Goal: Information Seeking & Learning: Learn about a topic

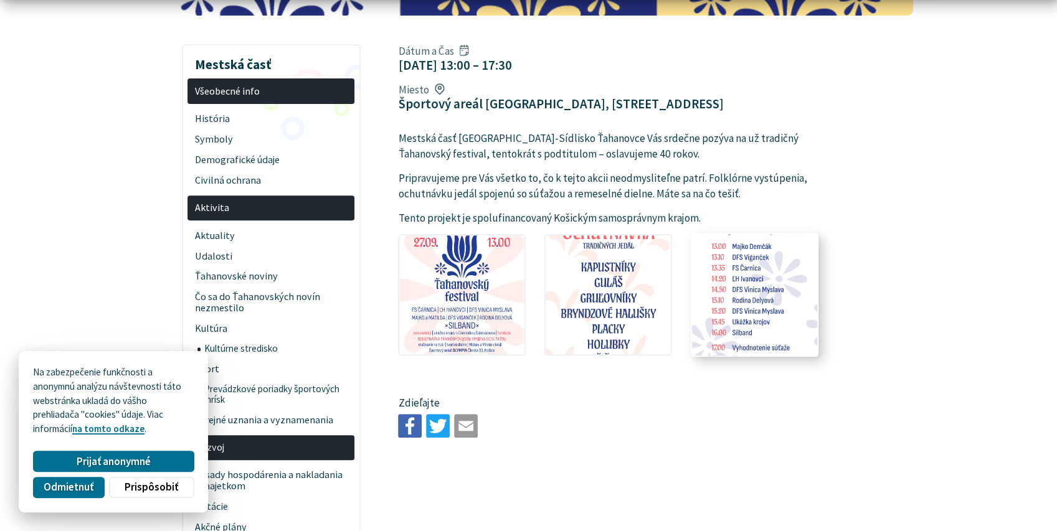
scroll to position [277, 0]
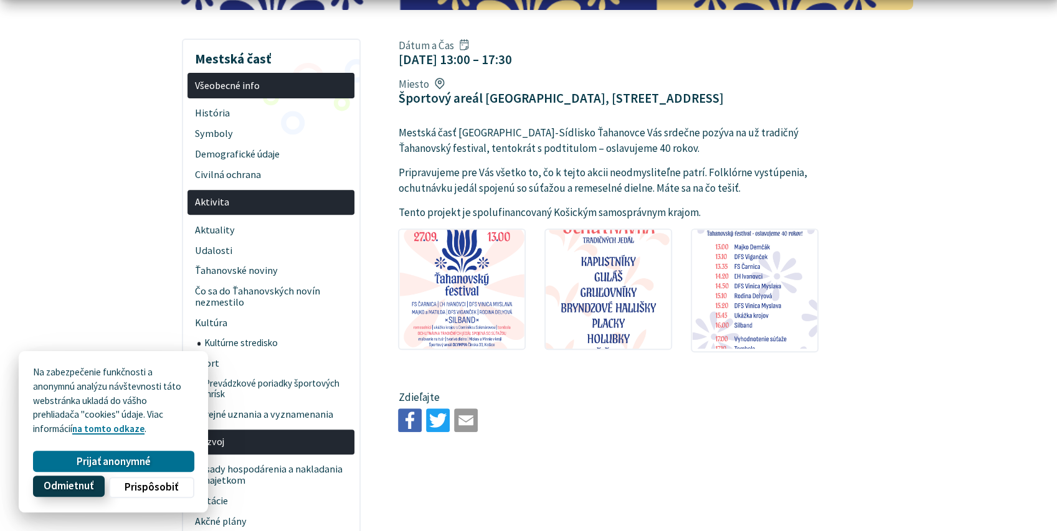
click at [88, 491] on span "Odmietnuť" at bounding box center [69, 486] width 50 height 13
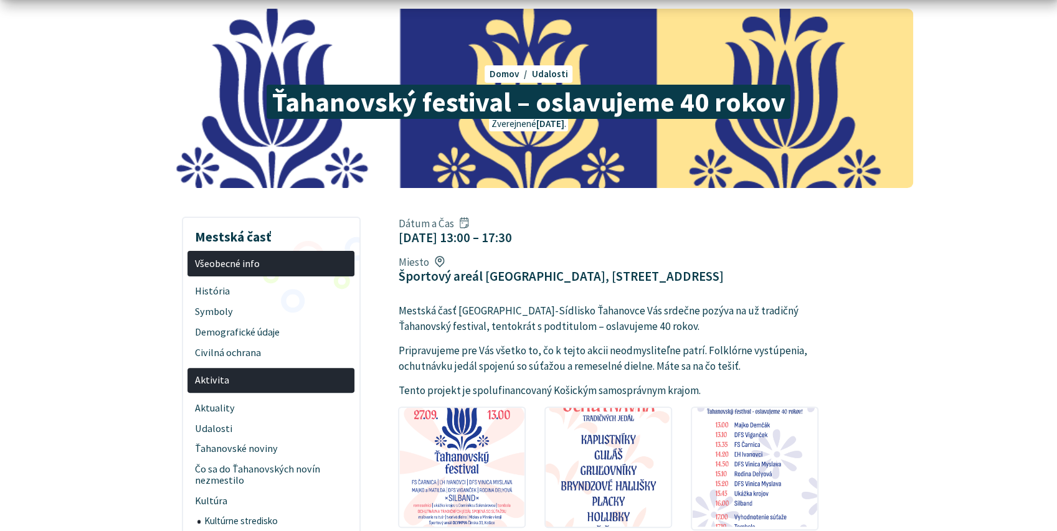
scroll to position [111, 0]
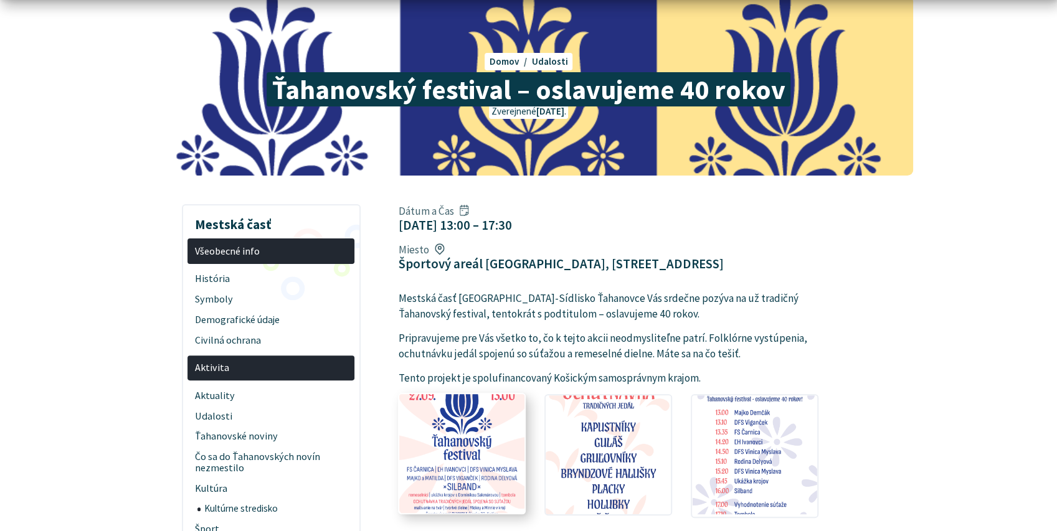
click at [470, 389] on img at bounding box center [462, 454] width 138 height 131
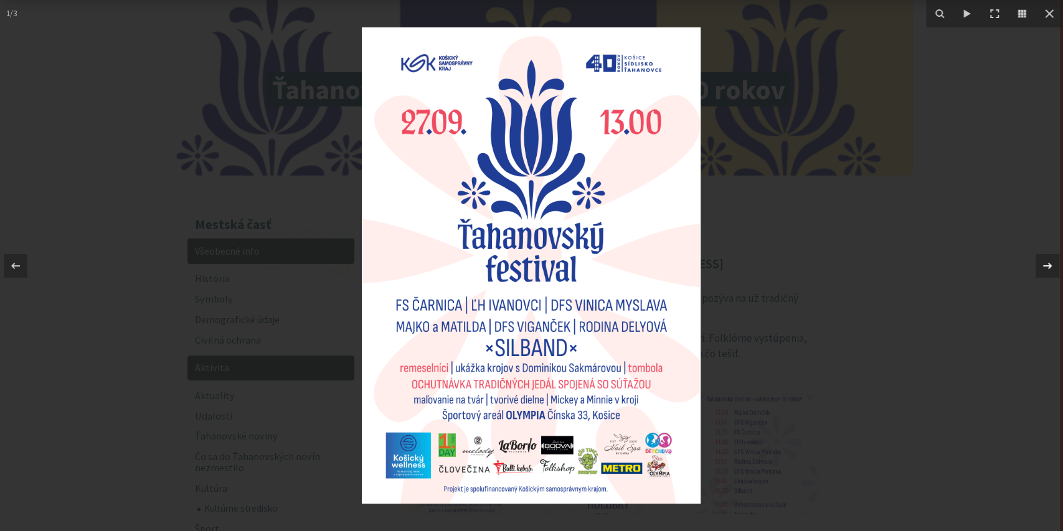
click at [1051, 268] on icon at bounding box center [1047, 265] width 15 height 15
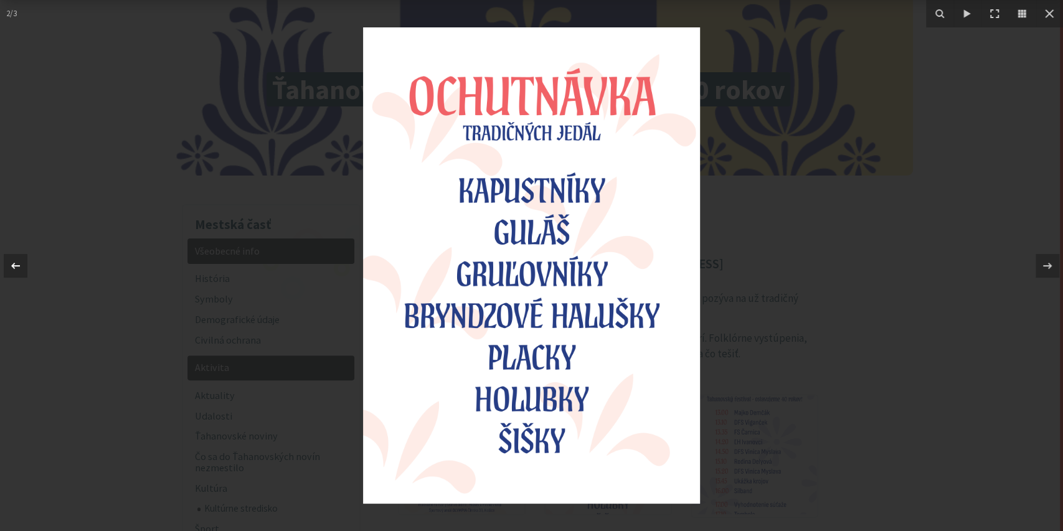
click at [11, 268] on icon at bounding box center [15, 265] width 15 height 15
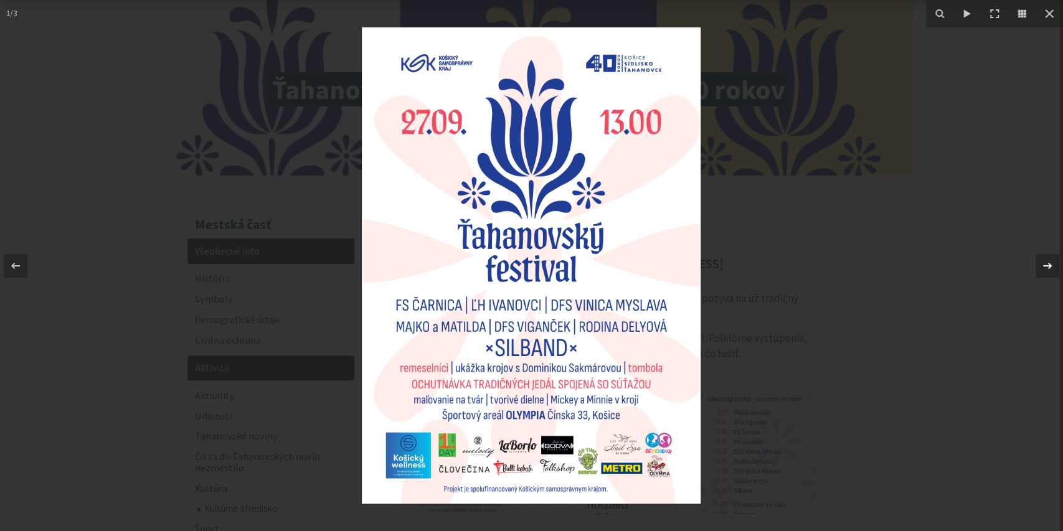
click at [1041, 267] on icon at bounding box center [1047, 265] width 15 height 15
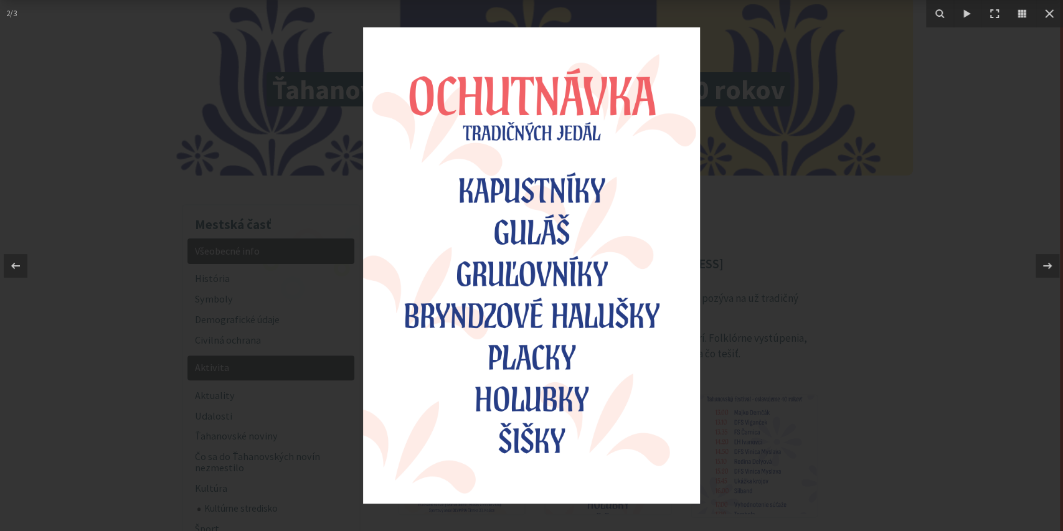
click at [224, 309] on div at bounding box center [531, 265] width 1063 height 531
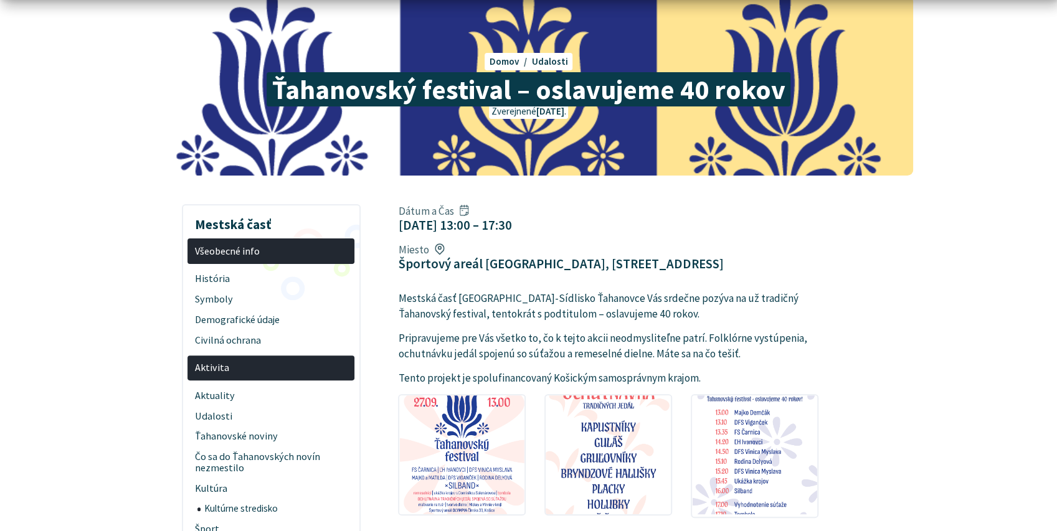
click at [891, 325] on article "Dátum a Čas [DATE] 13:00 – 17:30 Miesto Športový areál [GEOGRAPHIC_DATA], [STRE…" at bounding box center [655, 400] width 552 height 403
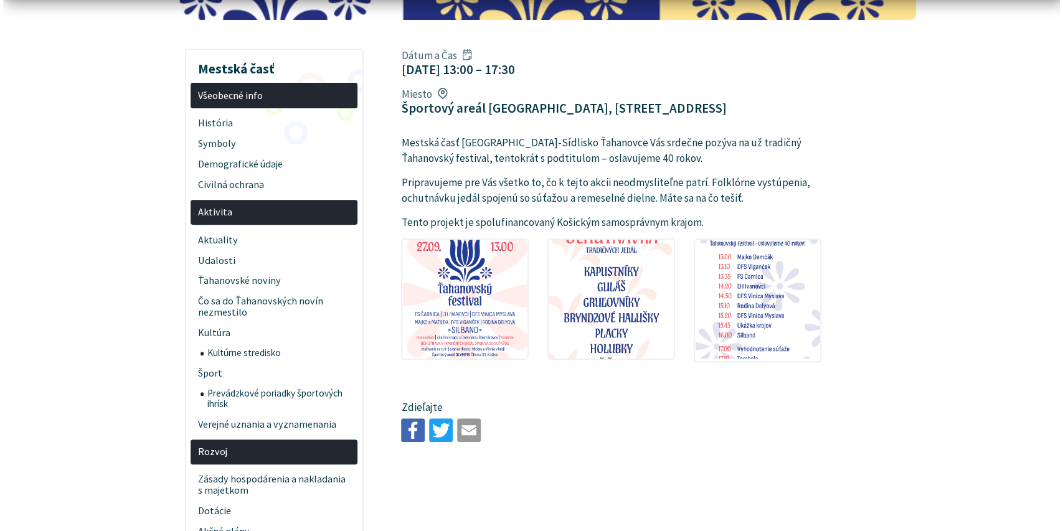
scroll to position [332, 0]
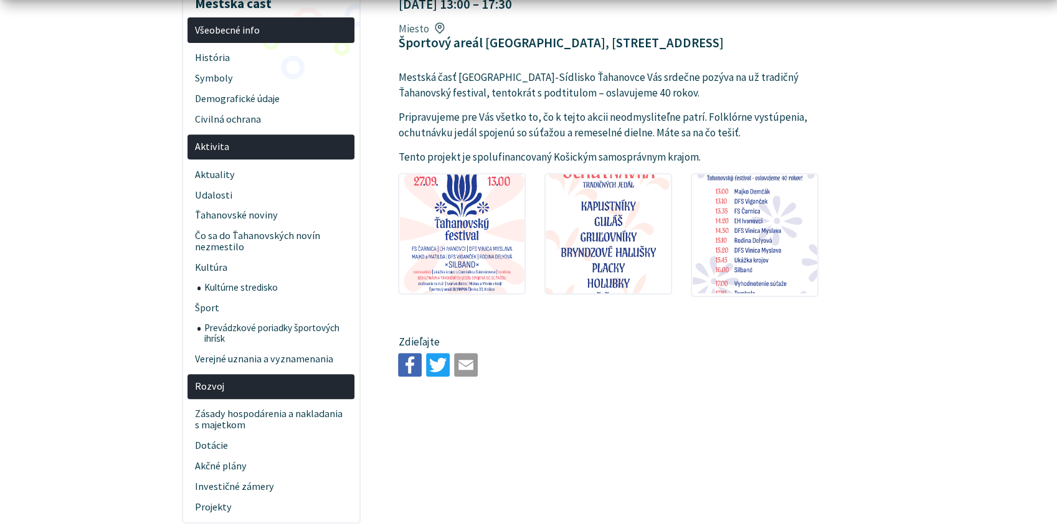
click at [855, 298] on article "Dátum a Čas [DATE] 13:00 – 17:30 Miesto Športový areál [GEOGRAPHIC_DATA], [STRE…" at bounding box center [655, 179] width 552 height 403
click at [771, 194] on img at bounding box center [755, 233] width 138 height 131
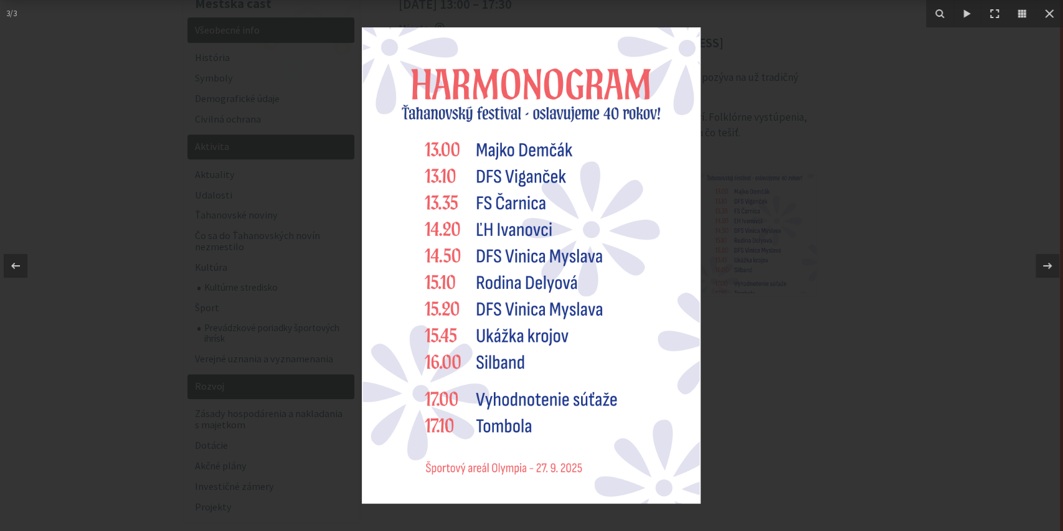
click at [100, 352] on div at bounding box center [531, 265] width 1063 height 531
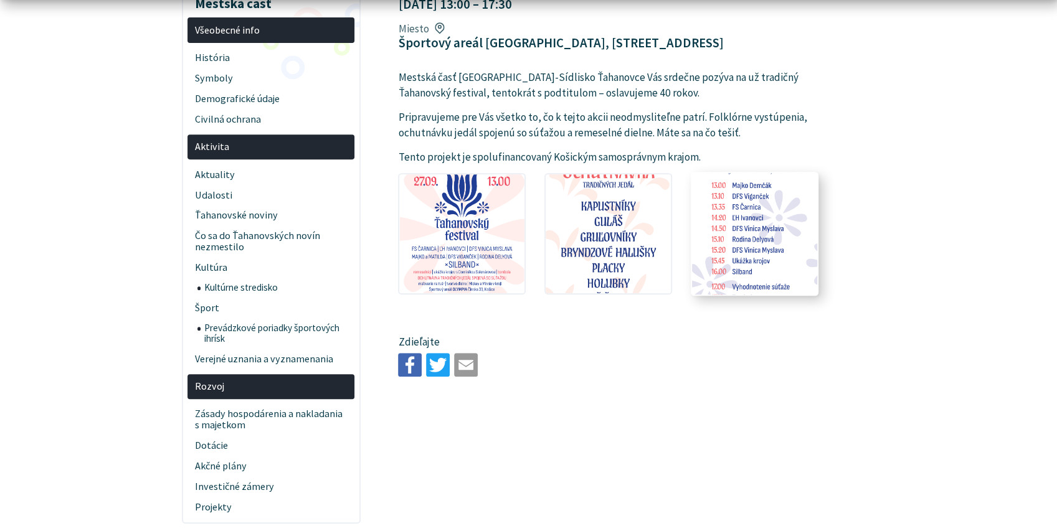
click at [786, 178] on img at bounding box center [755, 233] width 138 height 131
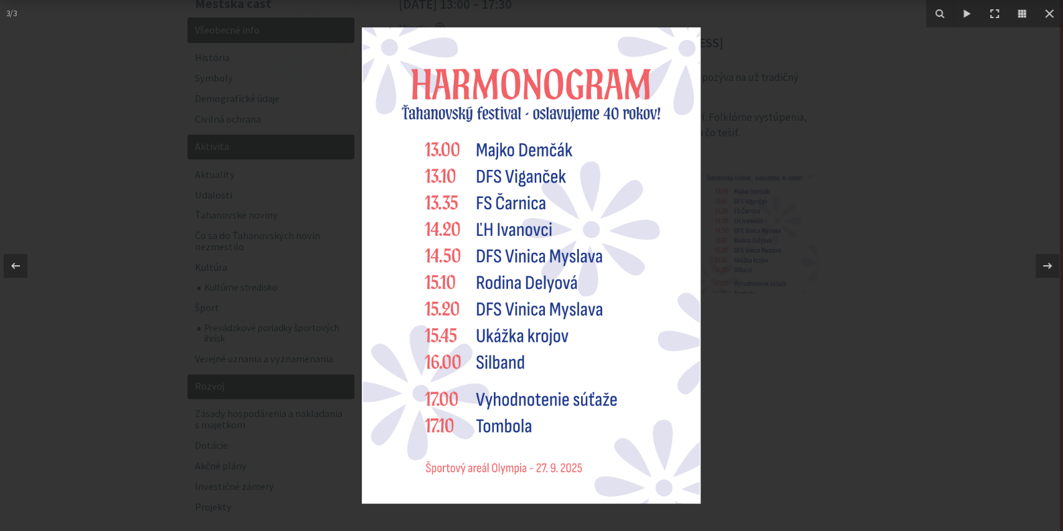
click at [766, 131] on div at bounding box center [531, 265] width 1063 height 531
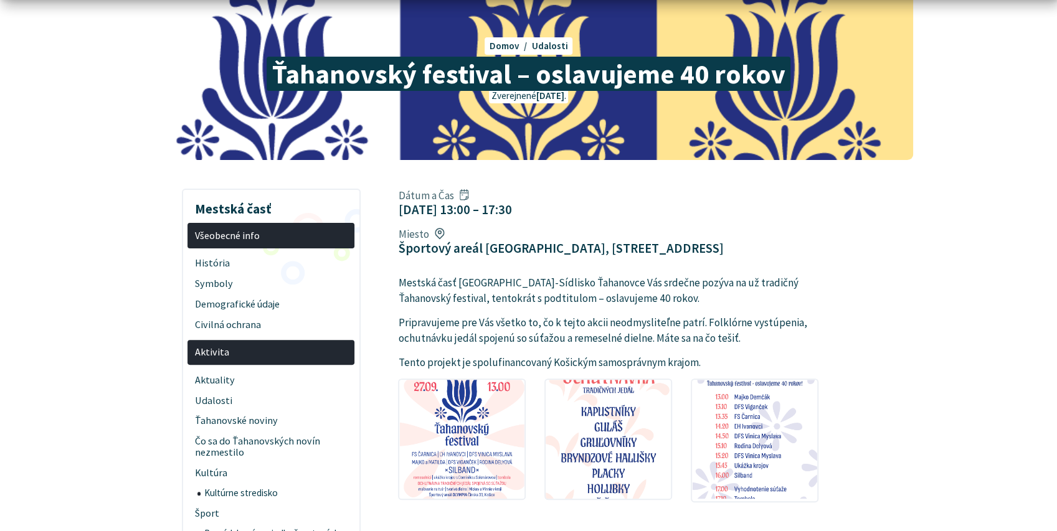
scroll to position [138, 0]
